Goal: Information Seeking & Learning: Learn about a topic

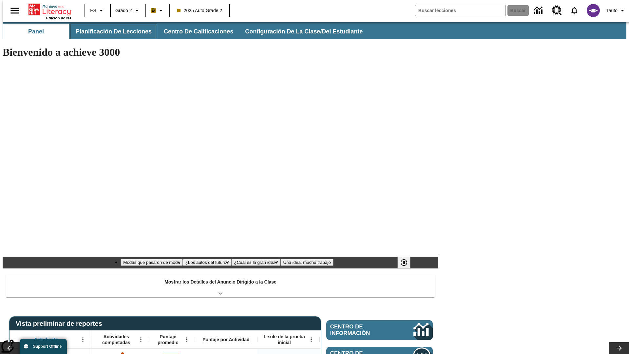
click at [110, 31] on button "Planificación de lecciones" at bounding box center [113, 32] width 87 height 16
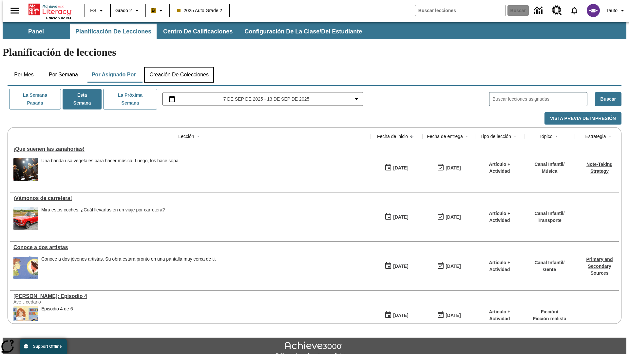
click at [179, 67] on button "Creación de colecciones" at bounding box center [179, 75] width 70 height 16
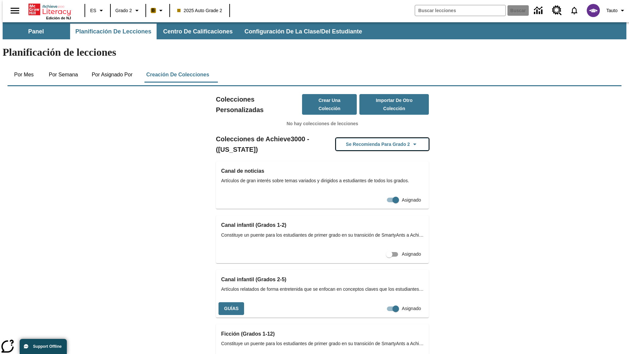
click at [372, 138] on button "Se recomienda para Grado 2" at bounding box center [382, 144] width 93 height 13
click at [377, 303] on input "Asignado" at bounding box center [395, 309] width 37 height 12
checkbox input "false"
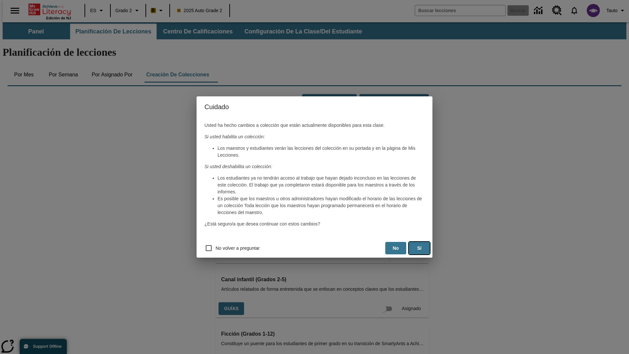
click at [420, 248] on button "Sí" at bounding box center [419, 248] width 21 height 13
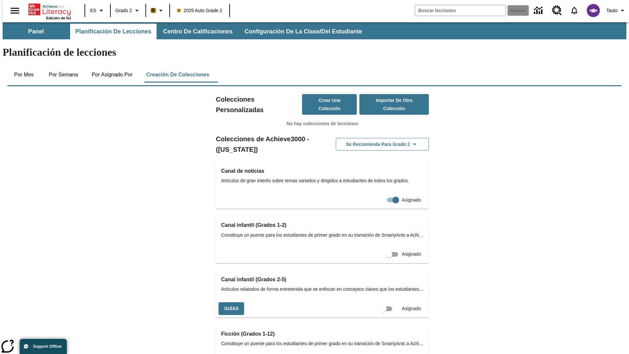
scroll to position [0, 6]
